Goal: Information Seeking & Learning: Learn about a topic

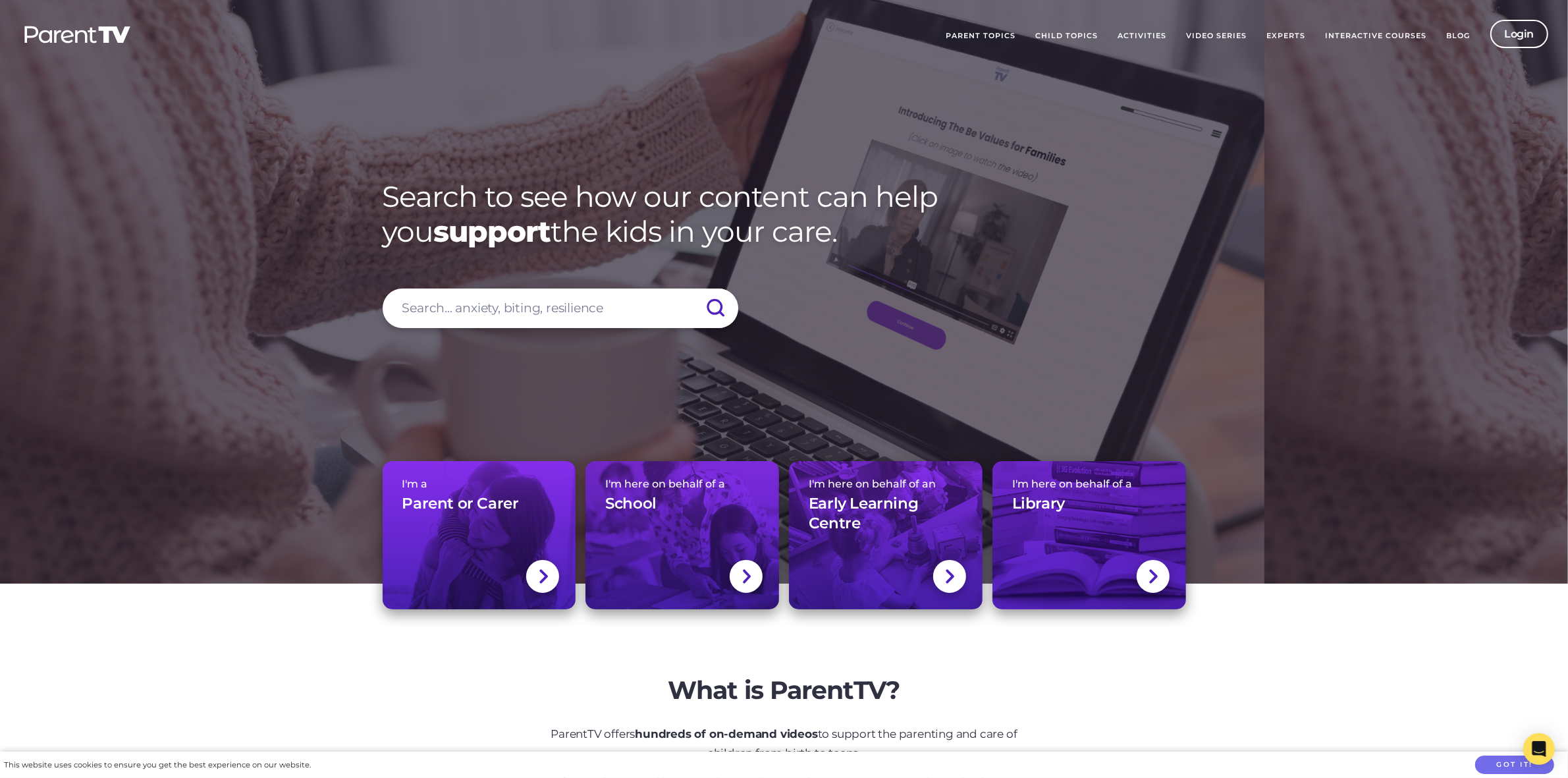
click at [548, 303] on input "search" at bounding box center [561, 308] width 356 height 39
drag, startPoint x: 1530, startPoint y: 26, endPoint x: 1372, endPoint y: 265, distance: 286.5
click at [1530, 27] on link "Login" at bounding box center [1519, 34] width 59 height 28
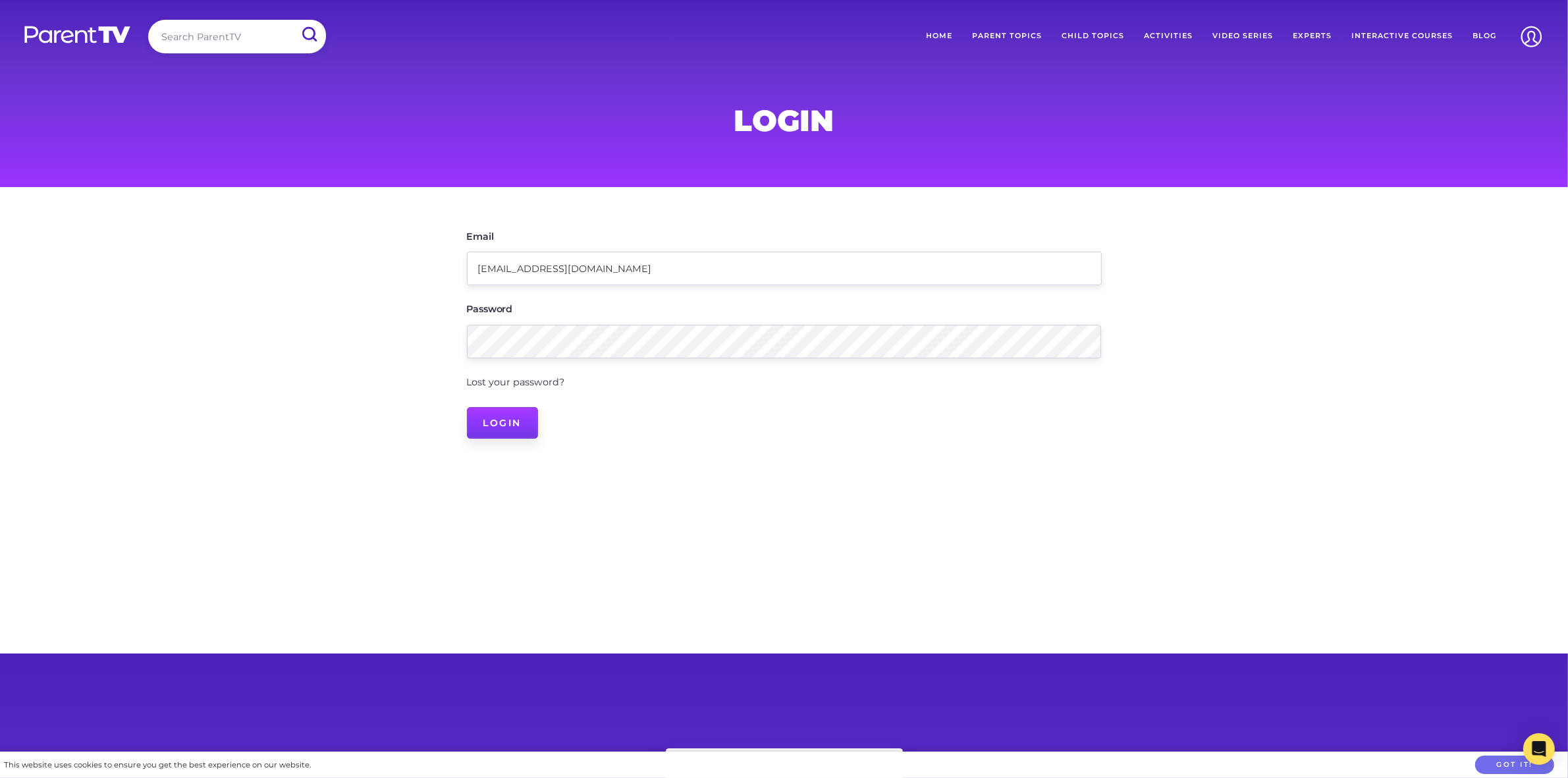
click at [500, 425] on input "Login" at bounding box center [503, 423] width 72 height 32
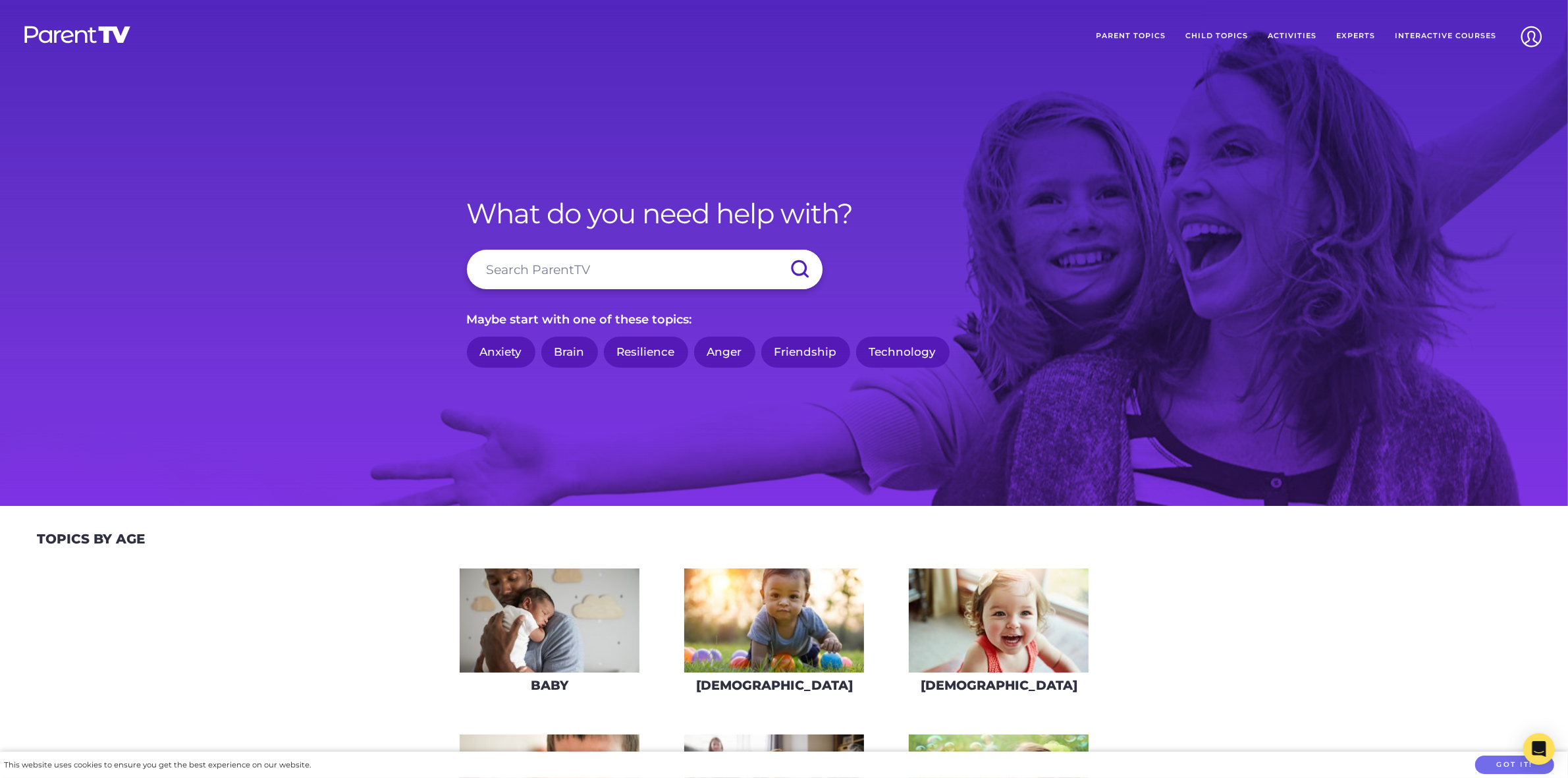
click at [549, 271] on input "search" at bounding box center [645, 270] width 356 height 39
type input "supervision"
click at [777, 250] on input "submit" at bounding box center [799, 270] width 46 height 39
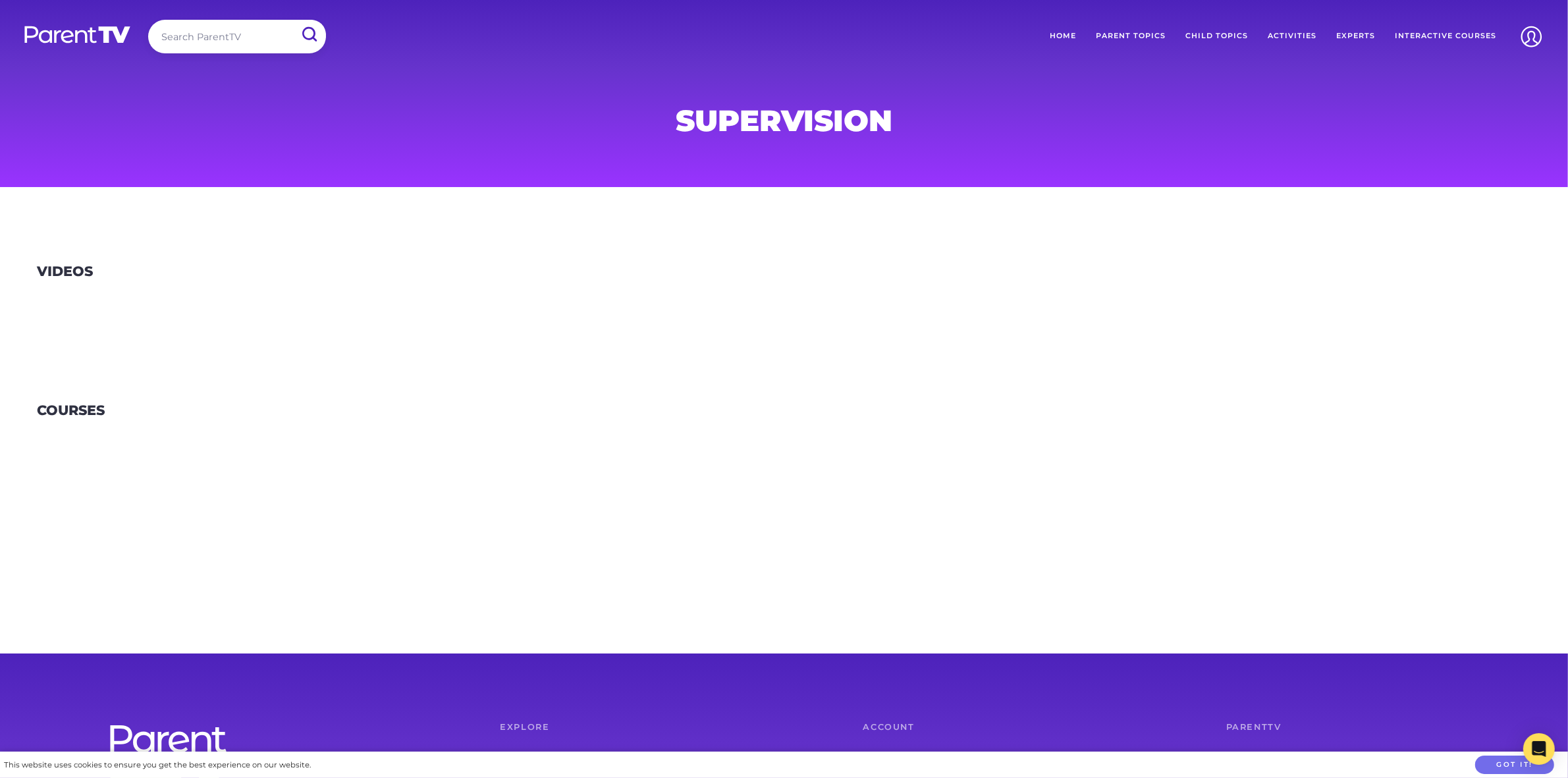
click at [208, 35] on input "search" at bounding box center [237, 37] width 178 height 34
type input "play"
click at [292, 20] on input "submit" at bounding box center [309, 35] width 35 height 30
